Goal: Find specific page/section: Find specific page/section

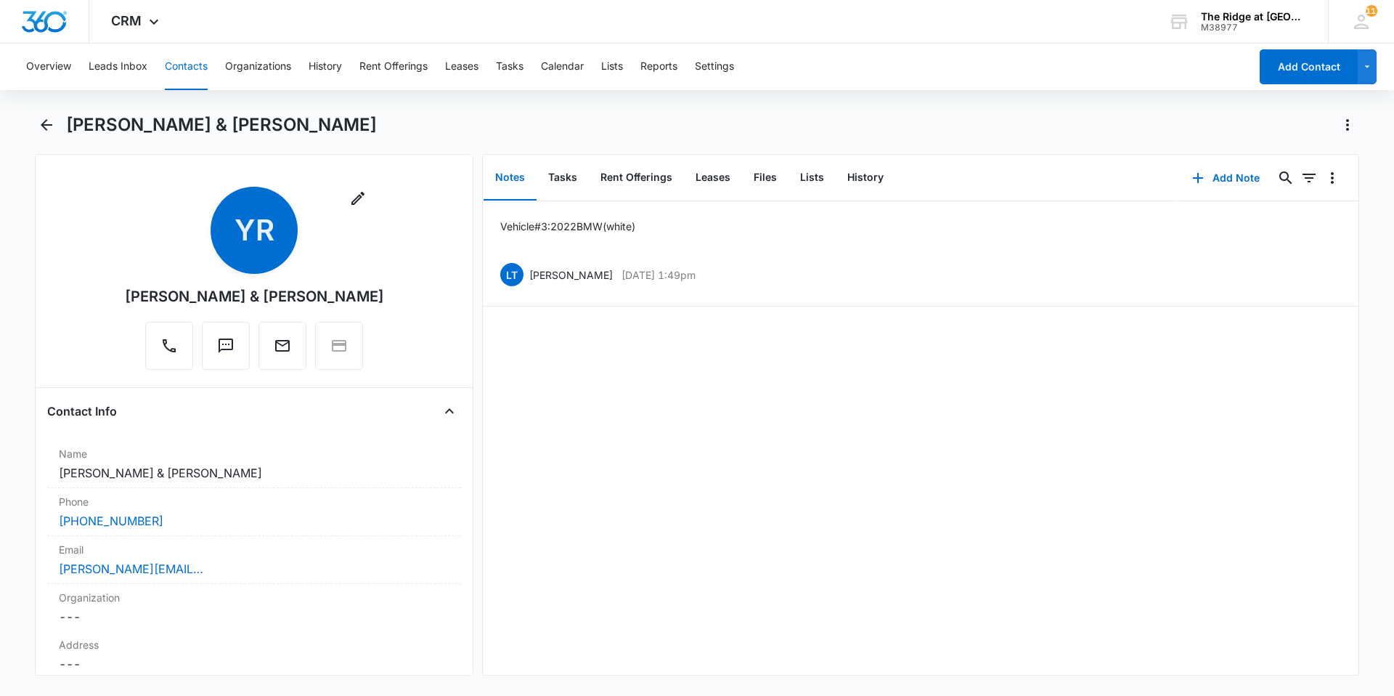
click at [18, 132] on main "[PERSON_NAME] & [PERSON_NAME] Remove YR [PERSON_NAME] & [PERSON_NAME] Contact I…" at bounding box center [697, 402] width 1394 height 579
click at [59, 129] on div "[PERSON_NAME] & [PERSON_NAME]" at bounding box center [697, 133] width 1324 height 41
click at [53, 126] on icon "Back" at bounding box center [46, 124] width 17 height 17
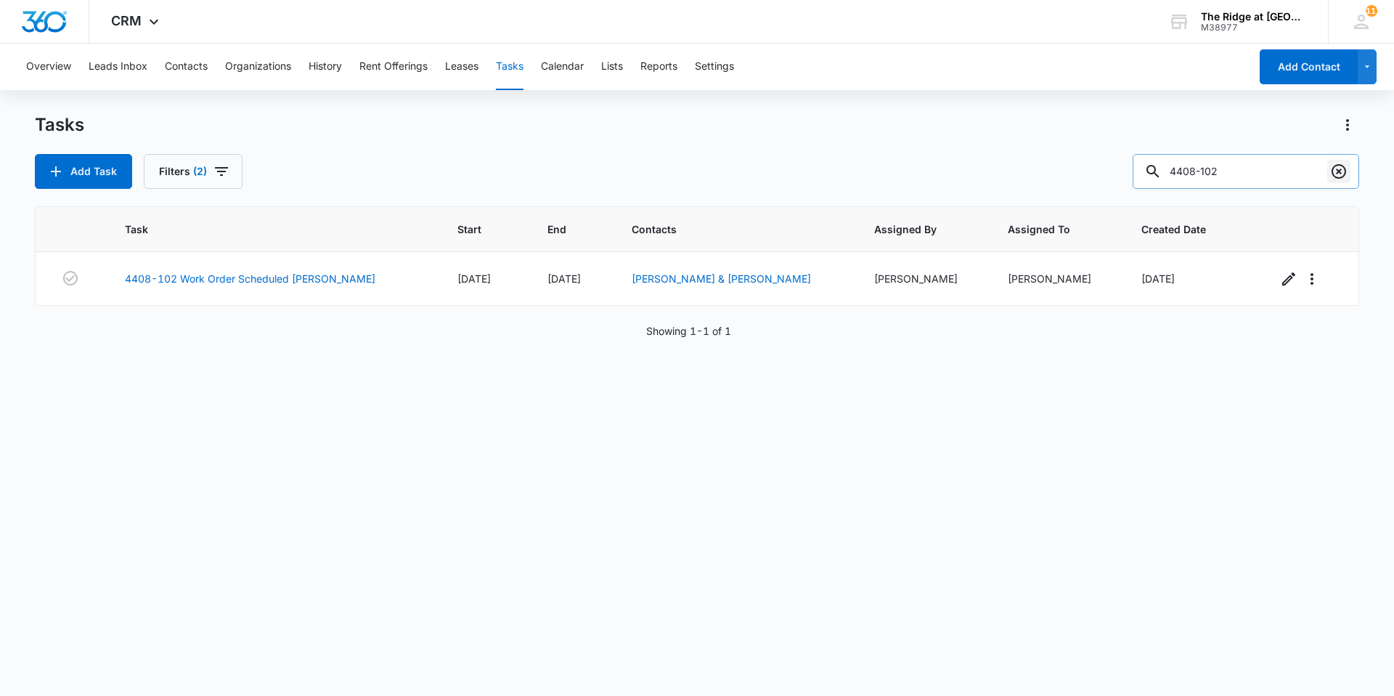
click at [1348, 161] on button "Clear" at bounding box center [1338, 171] width 23 height 23
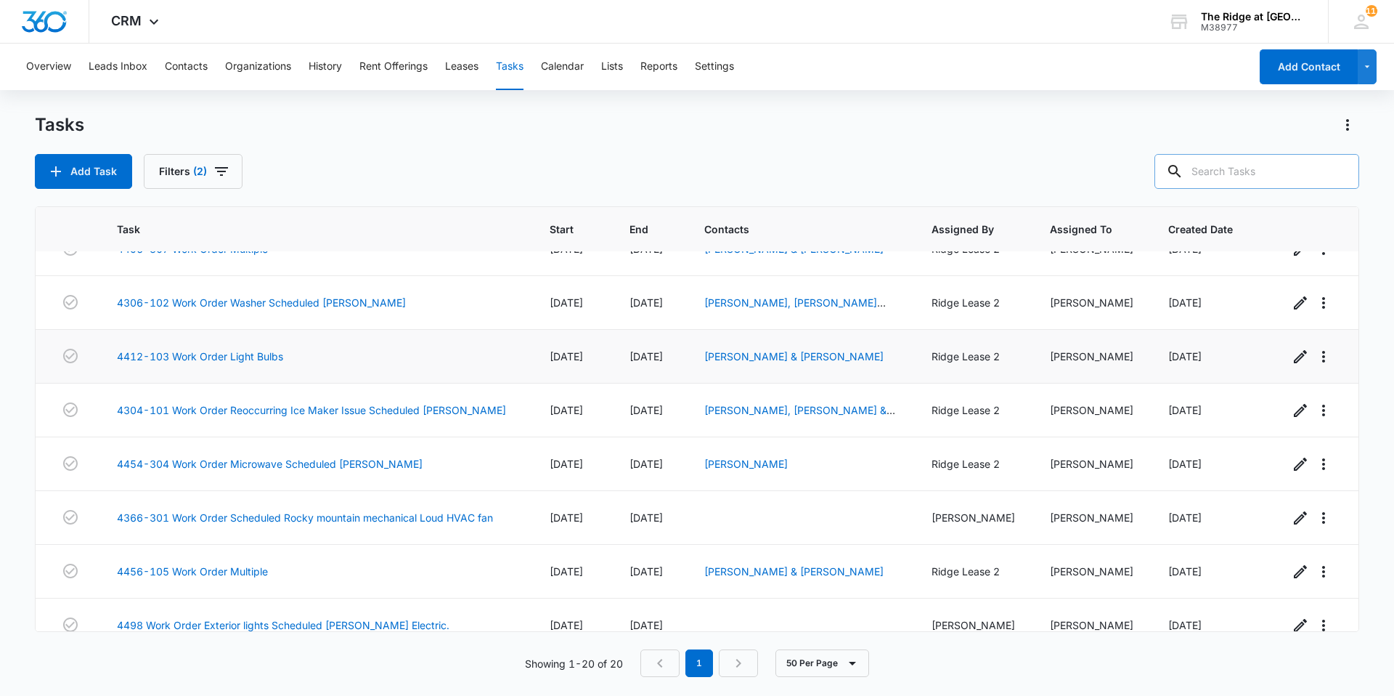
scroll to position [695, 0]
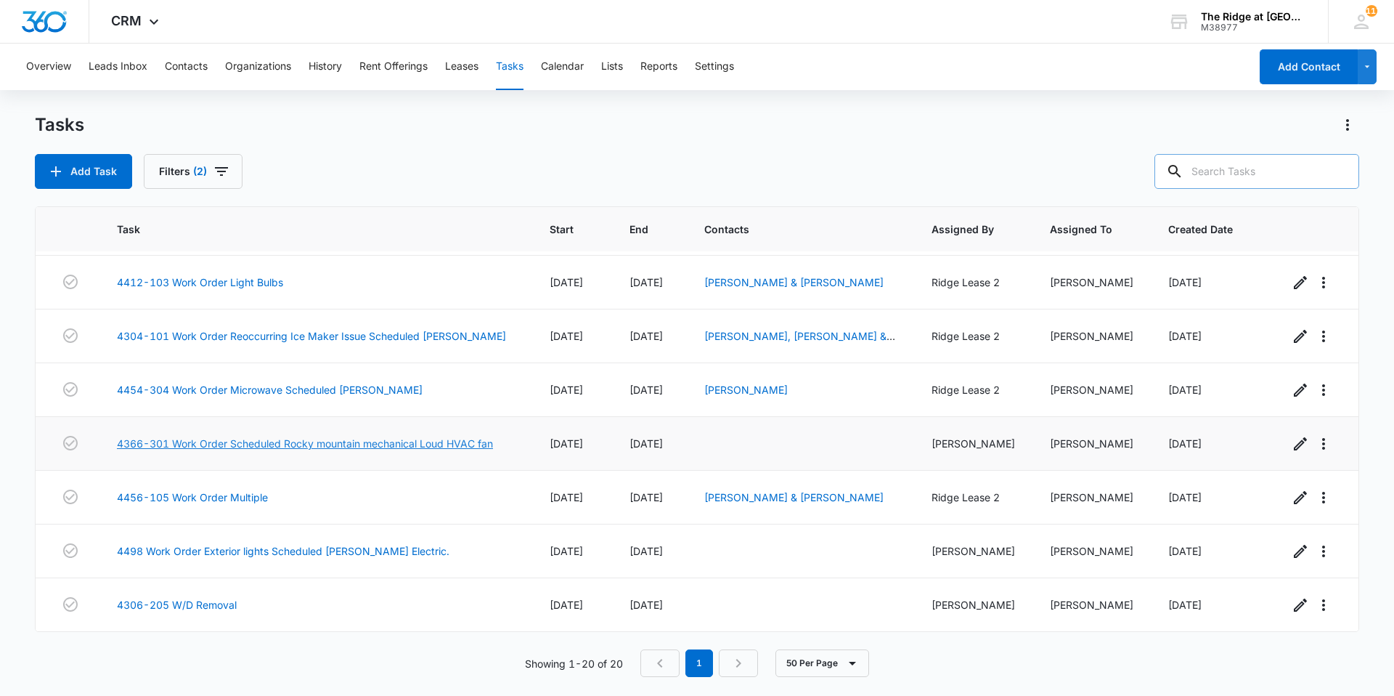
click at [279, 439] on link "4366-301 Work Order Scheduled Rocky mountain mechanical Loud HVAC fan" at bounding box center [305, 443] width 376 height 15
